Goal: Feedback & Contribution: Leave review/rating

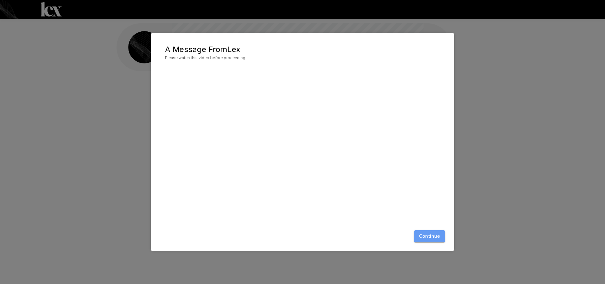
click at [432, 236] on button "Continue" at bounding box center [429, 236] width 31 height 12
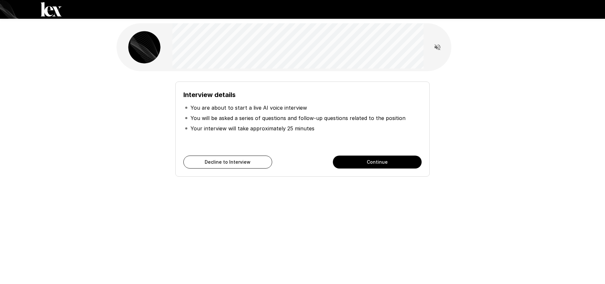
click at [382, 165] on button "Continue" at bounding box center [377, 161] width 89 height 13
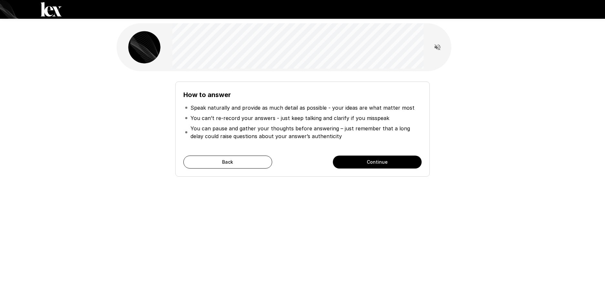
click at [228, 162] on button "Back" at bounding box center [228, 161] width 89 height 13
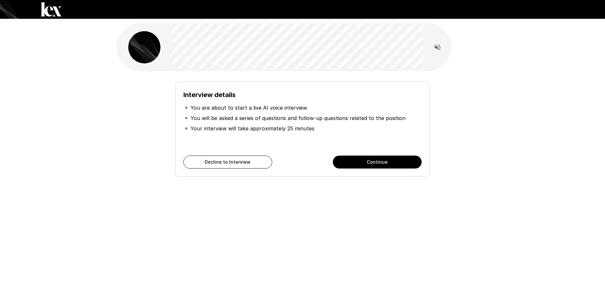
click at [374, 162] on button "Continue" at bounding box center [377, 161] width 89 height 13
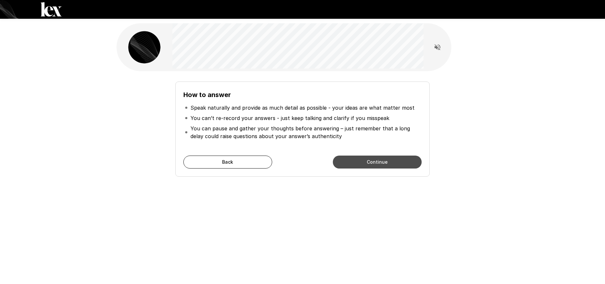
click at [387, 162] on button "Continue" at bounding box center [377, 161] width 89 height 13
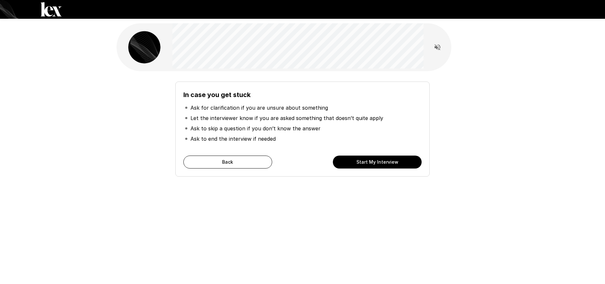
click at [398, 162] on button "Start My Interview" at bounding box center [377, 161] width 89 height 13
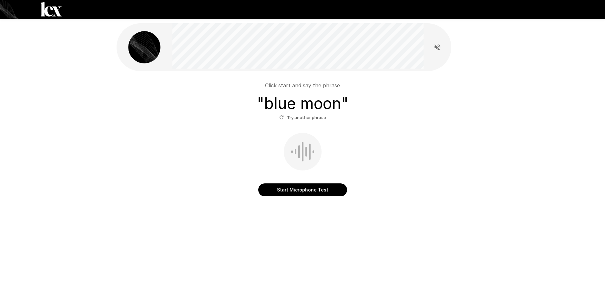
click at [322, 191] on button "Start Microphone Test" at bounding box center [302, 189] width 89 height 13
click at [285, 187] on button "Stop & Submit" at bounding box center [302, 189] width 89 height 13
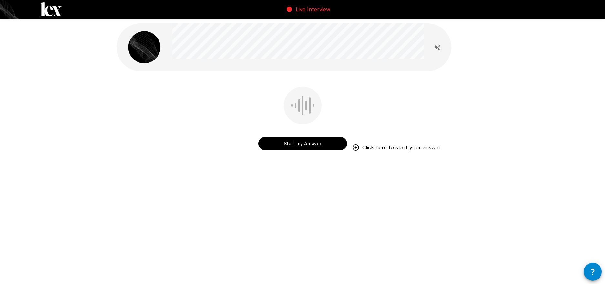
click at [290, 144] on button "Start my Answer" at bounding box center [302, 143] width 89 height 13
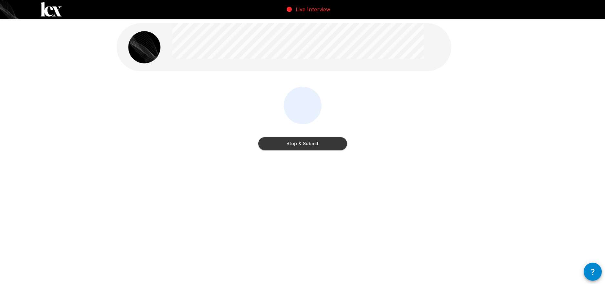
click at [290, 144] on button "Stop & Submit" at bounding box center [302, 143] width 89 height 13
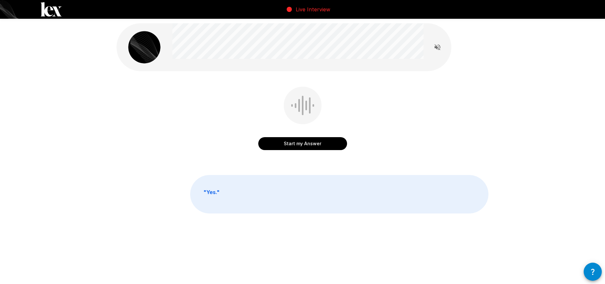
click at [301, 141] on button "Start my Answer" at bounding box center [302, 143] width 89 height 13
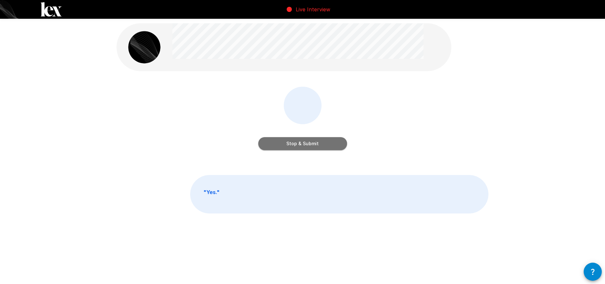
click at [303, 143] on button "Stop & Submit" at bounding box center [302, 143] width 89 height 13
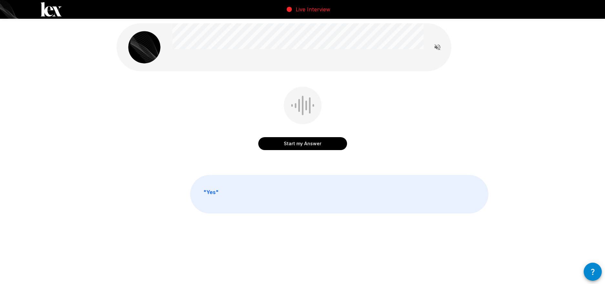
click at [305, 143] on button "Start my Answer" at bounding box center [302, 143] width 89 height 13
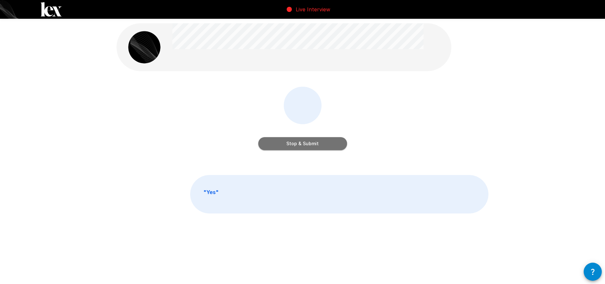
click at [305, 143] on button "Stop & Submit" at bounding box center [302, 143] width 89 height 13
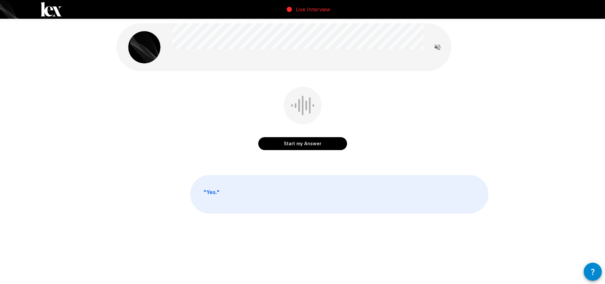
click at [302, 143] on button "Start my Answer" at bounding box center [302, 143] width 89 height 13
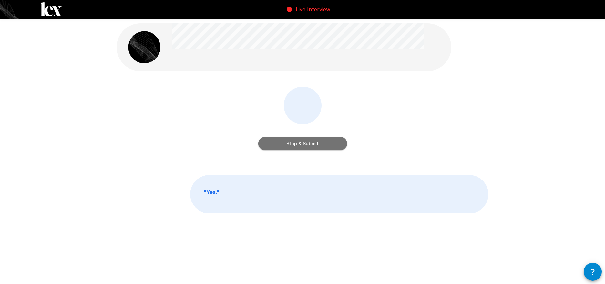
click at [302, 143] on button "Stop & Submit" at bounding box center [302, 143] width 89 height 13
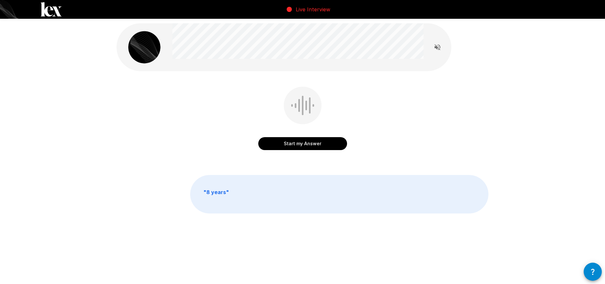
click at [302, 143] on button "Start my Answer" at bounding box center [302, 143] width 89 height 13
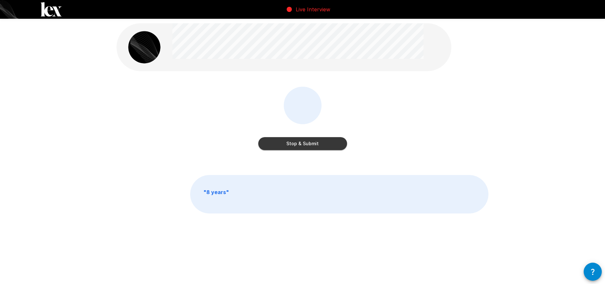
click at [302, 143] on button "Stop & Submit" at bounding box center [302, 143] width 89 height 13
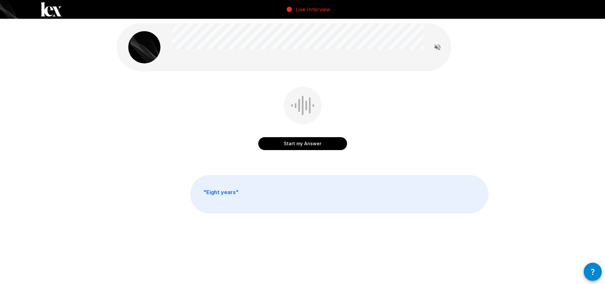
click at [300, 141] on button "Start my Answer" at bounding box center [302, 143] width 89 height 13
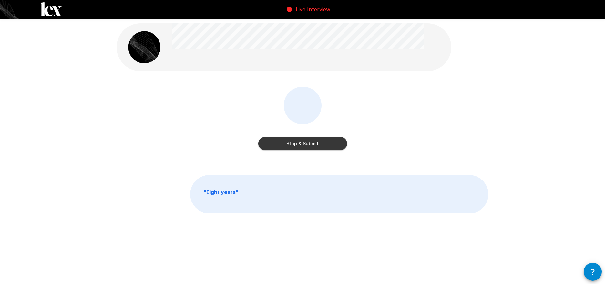
click at [300, 141] on button "Stop & Submit" at bounding box center [302, 143] width 89 height 13
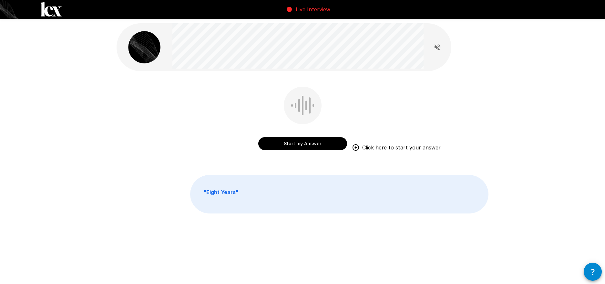
click at [310, 144] on button "Start my Answer" at bounding box center [302, 143] width 89 height 13
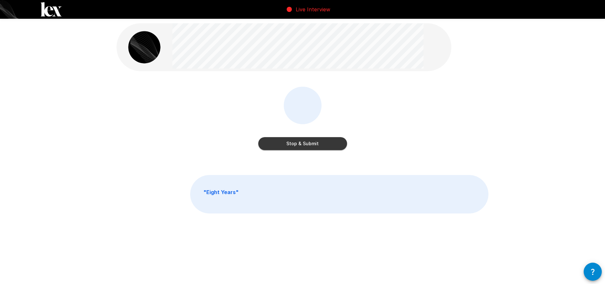
click at [310, 144] on button "Stop & Submit" at bounding box center [302, 143] width 89 height 13
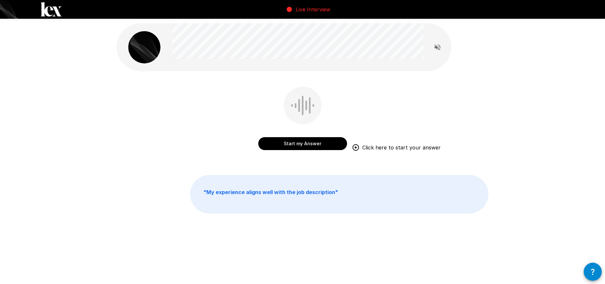
click at [300, 144] on button "Start my Answer" at bounding box center [302, 143] width 89 height 13
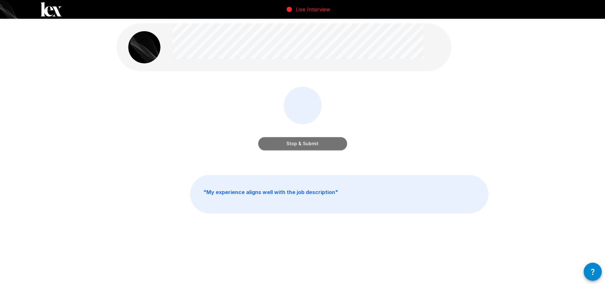
click at [300, 144] on button "Stop & Submit" at bounding box center [302, 143] width 89 height 13
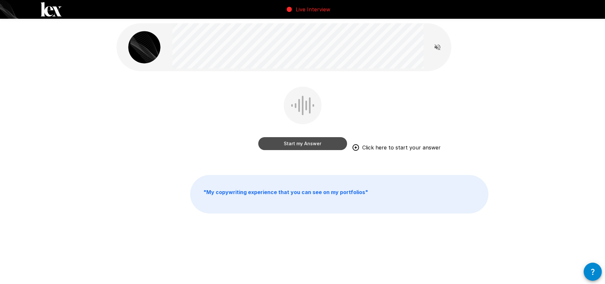
click at [300, 142] on button "Start my Answer" at bounding box center [302, 143] width 89 height 13
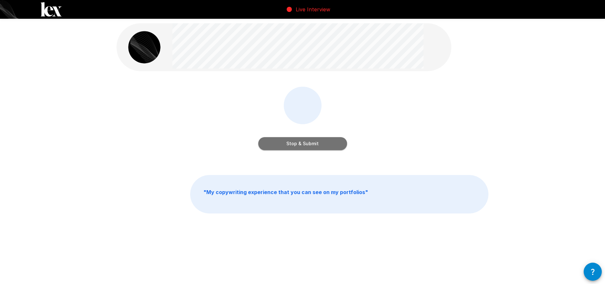
click at [300, 142] on button "Stop & Submit" at bounding box center [302, 143] width 89 height 13
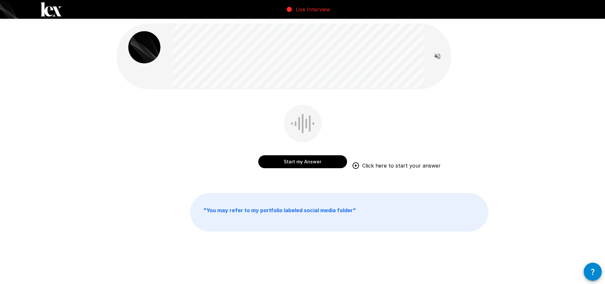
click at [314, 160] on button "Start my Answer" at bounding box center [302, 161] width 89 height 13
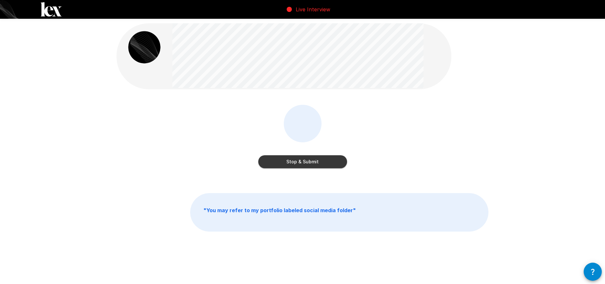
click at [314, 160] on button "Stop & Submit" at bounding box center [302, 161] width 89 height 13
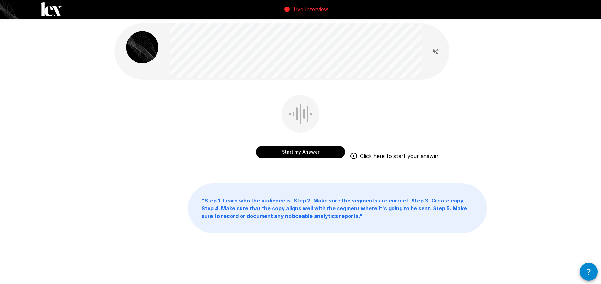
click at [311, 153] on button "Start my Answer" at bounding box center [300, 151] width 89 height 13
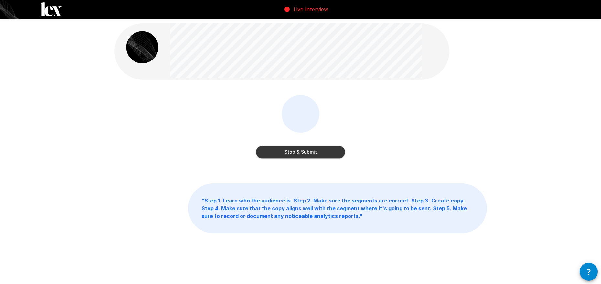
click at [311, 153] on button "Stop & Submit" at bounding box center [300, 151] width 89 height 13
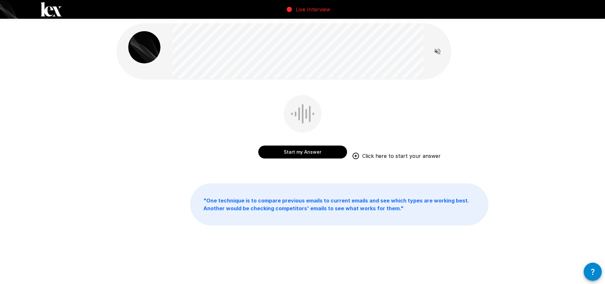
click at [308, 153] on button "Start my Answer" at bounding box center [302, 151] width 89 height 13
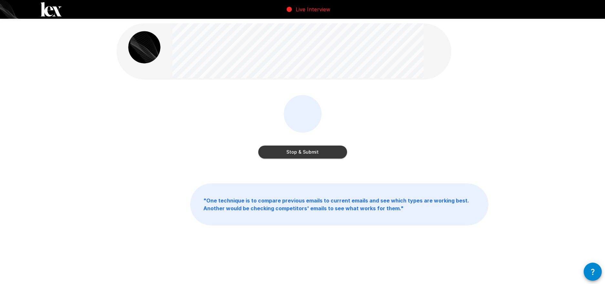
click at [308, 153] on button "Stop & Submit" at bounding box center [302, 151] width 89 height 13
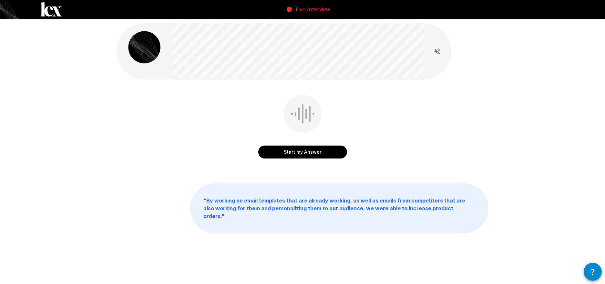
click at [307, 151] on button "Start my Answer" at bounding box center [302, 151] width 89 height 13
click at [307, 151] on button "Stop & Submit" at bounding box center [302, 151] width 89 height 13
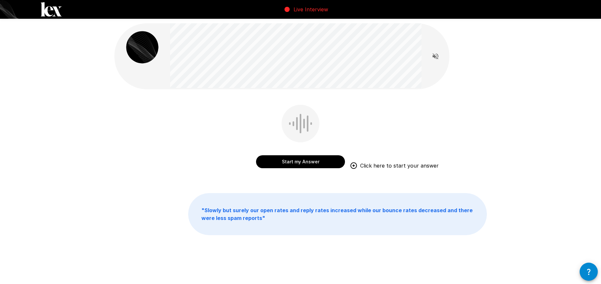
click at [290, 158] on button "Start my Answer" at bounding box center [300, 161] width 89 height 13
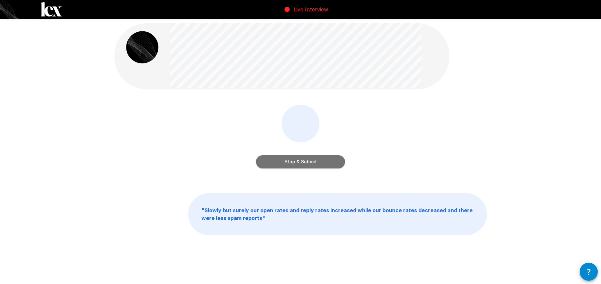
click at [289, 159] on button "Stop & Submit" at bounding box center [300, 161] width 89 height 13
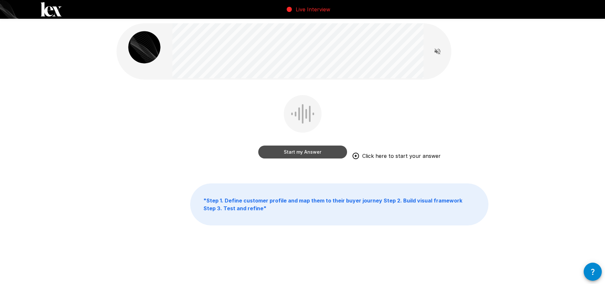
click at [306, 154] on button "Start my Answer" at bounding box center [302, 151] width 89 height 13
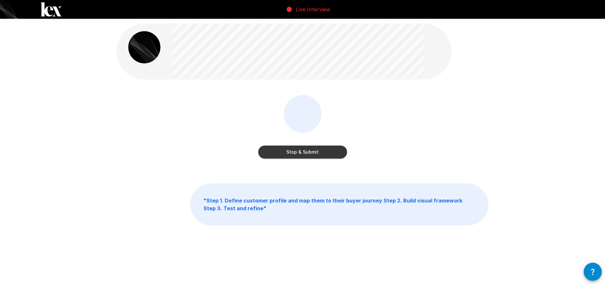
click at [306, 154] on button "Stop & Submit" at bounding box center [302, 151] width 89 height 13
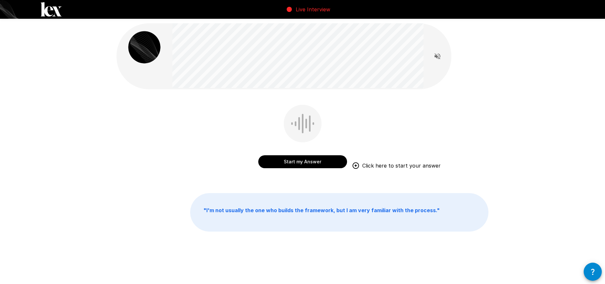
click at [307, 161] on button "Start my Answer" at bounding box center [302, 161] width 89 height 13
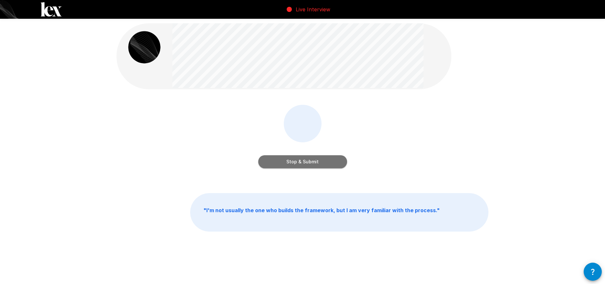
click at [307, 161] on button "Stop & Submit" at bounding box center [302, 161] width 89 height 13
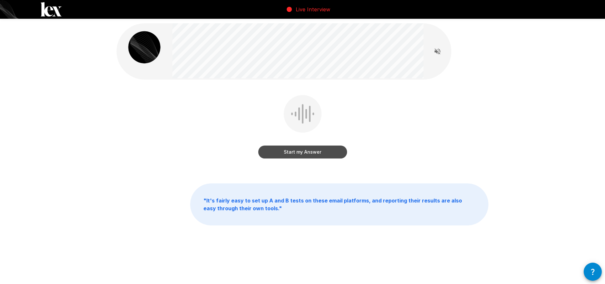
click at [300, 150] on button "Start my Answer" at bounding box center [302, 151] width 89 height 13
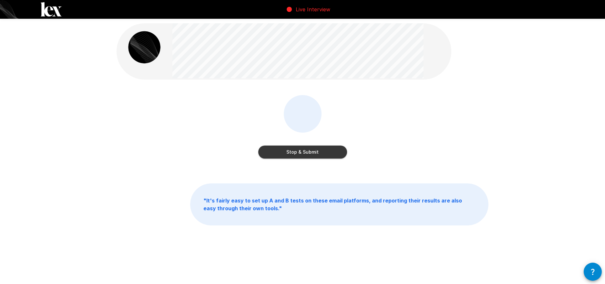
click at [300, 150] on button "Stop & Submit" at bounding box center [302, 151] width 89 height 13
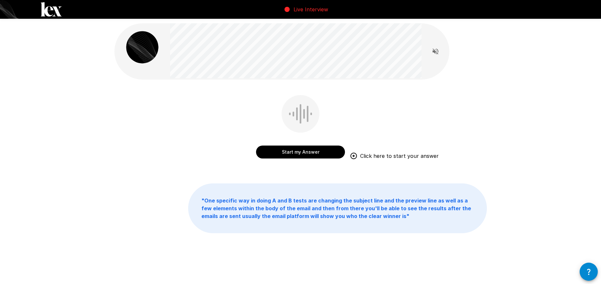
click at [300, 150] on button "Start my Answer" at bounding box center [300, 151] width 89 height 13
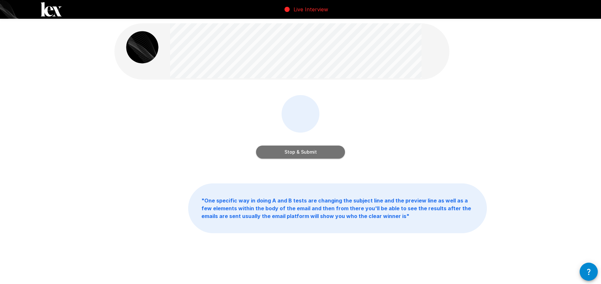
click at [299, 150] on button "Stop & Submit" at bounding box center [300, 151] width 89 height 13
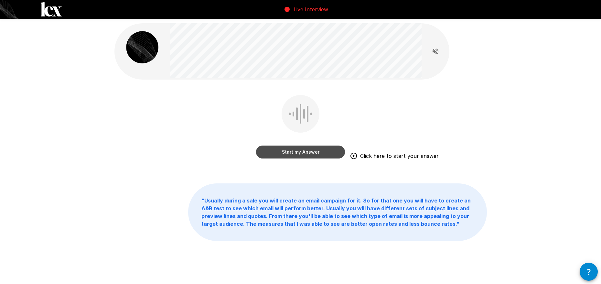
click at [312, 152] on button "Start my Answer" at bounding box center [300, 151] width 89 height 13
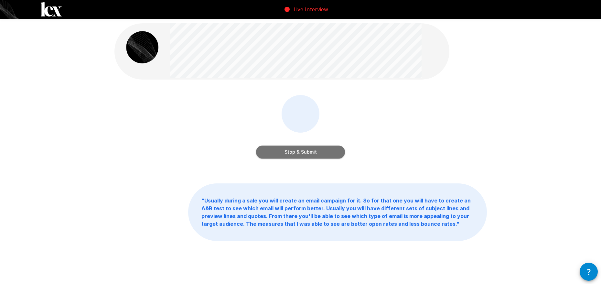
click at [312, 152] on button "Stop & Submit" at bounding box center [300, 151] width 89 height 13
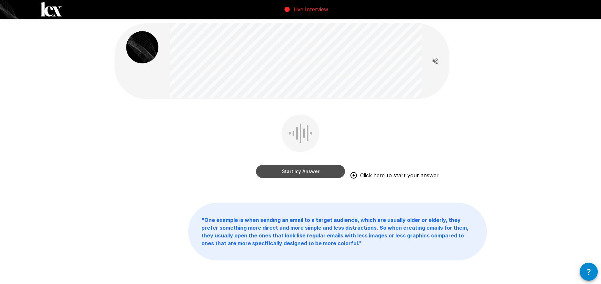
click at [312, 169] on button "Start my Answer" at bounding box center [300, 171] width 89 height 13
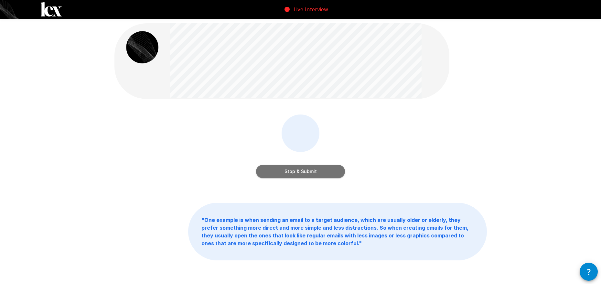
click at [312, 169] on button "Stop & Submit" at bounding box center [300, 171] width 89 height 13
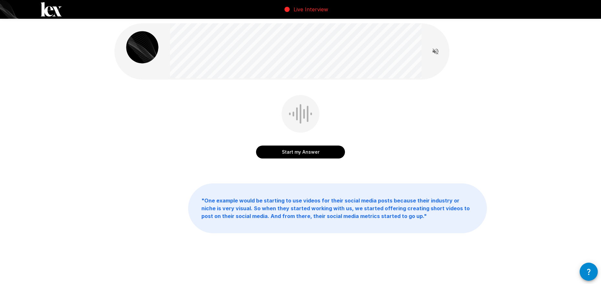
click at [309, 153] on button "Start my Answer" at bounding box center [300, 151] width 89 height 13
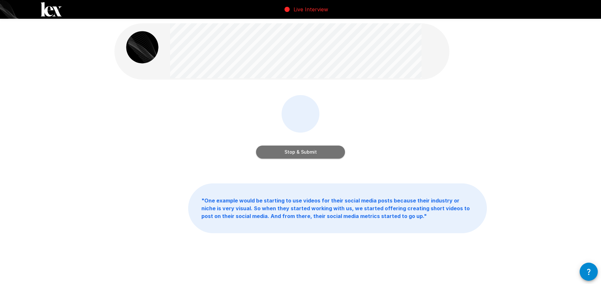
click at [309, 153] on button "Stop & Submit" at bounding box center [300, 151] width 89 height 13
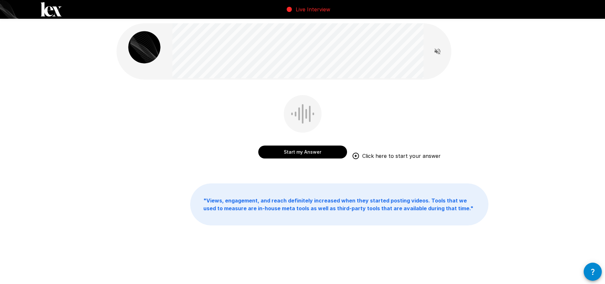
click at [300, 150] on button "Start my Answer" at bounding box center [302, 151] width 89 height 13
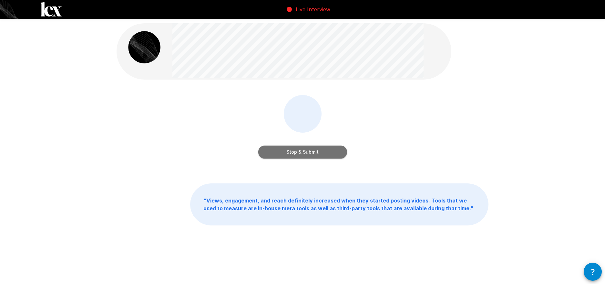
click at [300, 150] on button "Stop & Submit" at bounding box center [302, 151] width 89 height 13
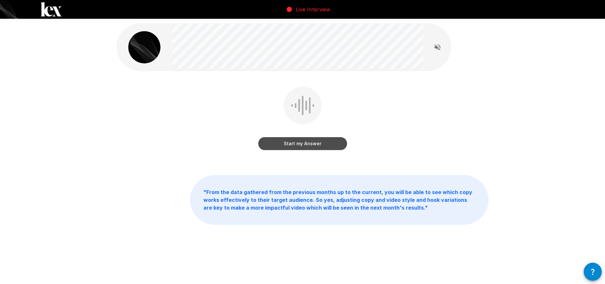
click at [301, 148] on button "Start my Answer" at bounding box center [302, 143] width 89 height 13
click at [301, 148] on button "Stop & Submit" at bounding box center [302, 143] width 89 height 13
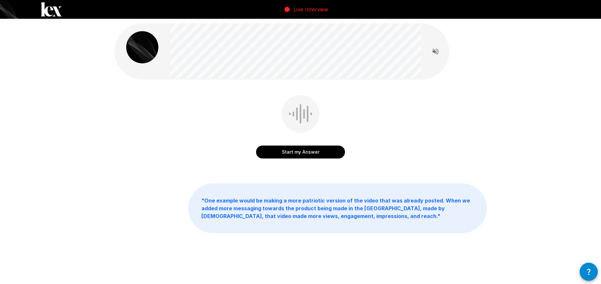
click at [306, 152] on button "Start my Answer" at bounding box center [300, 151] width 89 height 13
click at [306, 152] on button "Stop & Submit" at bounding box center [300, 151] width 89 height 13
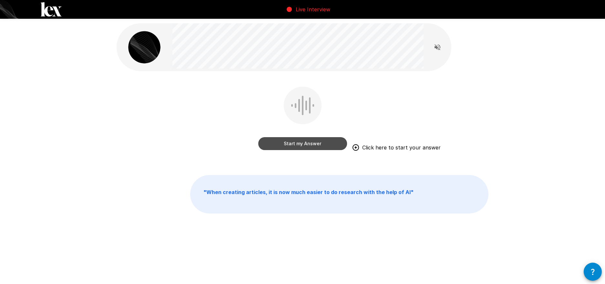
click at [299, 144] on button "Start my Answer" at bounding box center [302, 143] width 89 height 13
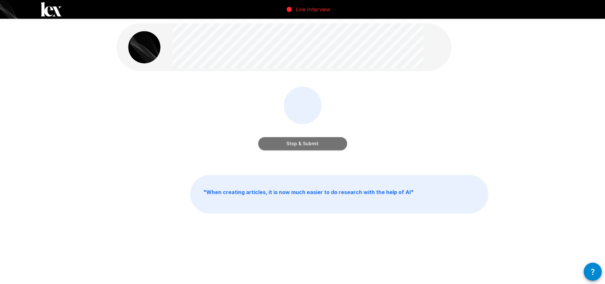
click at [299, 144] on button "Stop & Submit" at bounding box center [302, 143] width 89 height 13
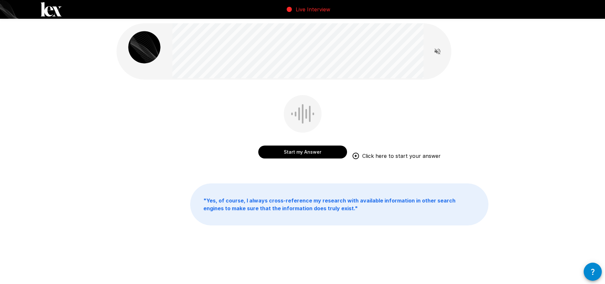
click at [307, 152] on button "Start my Answer" at bounding box center [302, 151] width 89 height 13
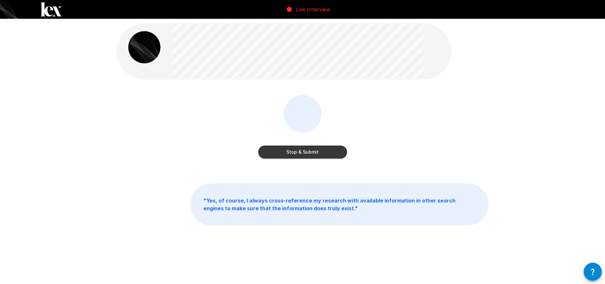
click at [307, 152] on button "Stop & Submit" at bounding box center [302, 151] width 89 height 13
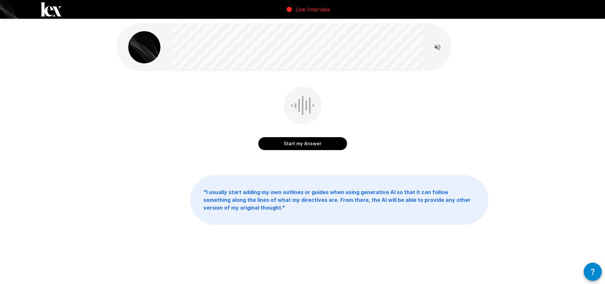
click at [310, 144] on button "Start my Answer" at bounding box center [302, 143] width 89 height 13
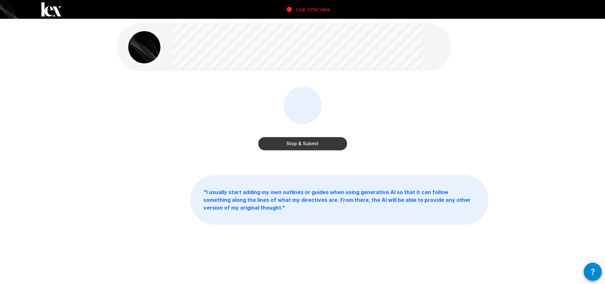
click at [310, 144] on button "Stop & Submit" at bounding box center [302, 143] width 89 height 13
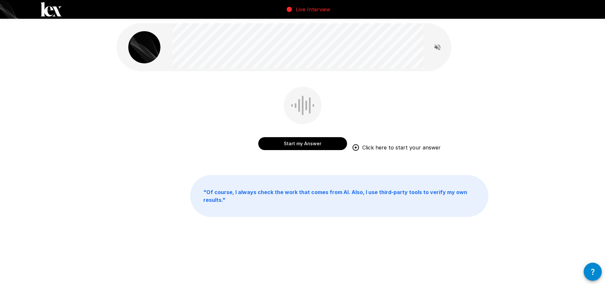
click at [311, 146] on button "Start my Answer" at bounding box center [302, 143] width 89 height 13
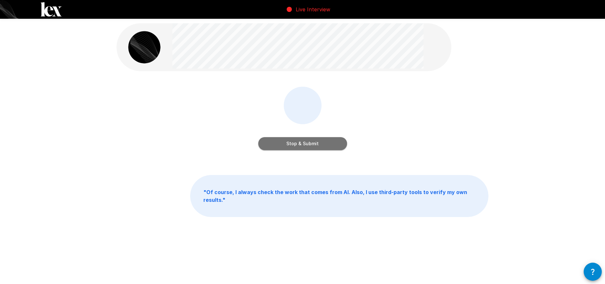
click at [311, 146] on button "Stop & Submit" at bounding box center [302, 143] width 89 height 13
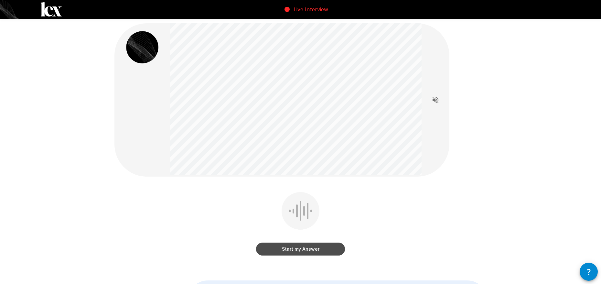
click at [321, 246] on button "Start my Answer" at bounding box center [300, 248] width 89 height 13
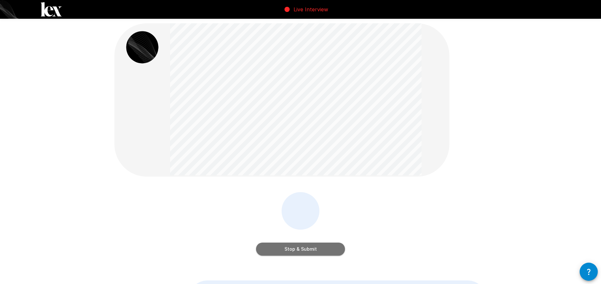
click at [320, 245] on button "Stop & Submit" at bounding box center [300, 248] width 89 height 13
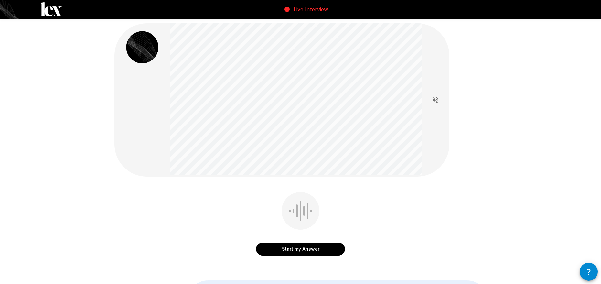
click at [320, 245] on button "Start my Answer" at bounding box center [300, 248] width 89 height 13
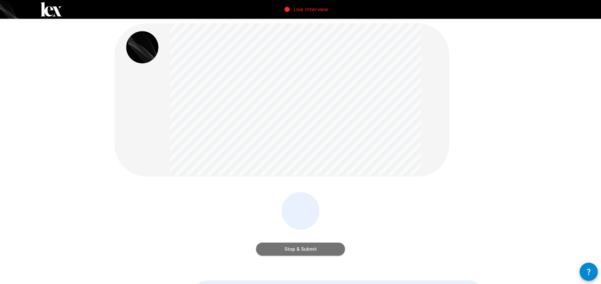
click at [320, 245] on button "Stop & Submit" at bounding box center [300, 248] width 89 height 13
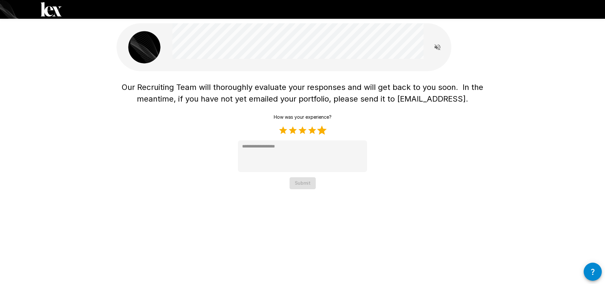
click at [320, 131] on label "5 Stars" at bounding box center [322, 130] width 10 height 10
type textarea "*"
click at [295, 186] on button "Submit" at bounding box center [303, 183] width 26 height 12
